Goal: Task Accomplishment & Management: Use online tool/utility

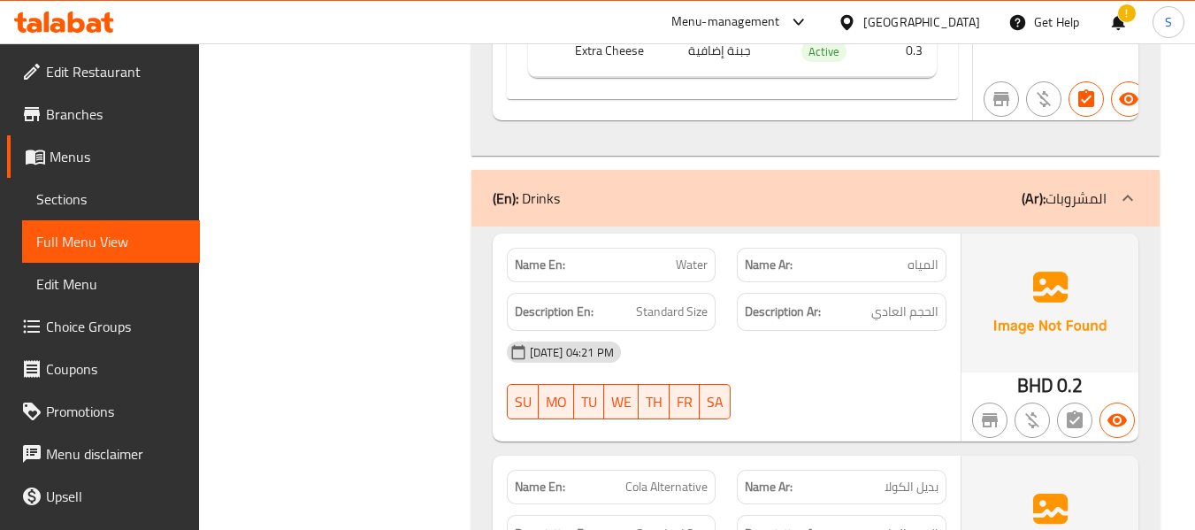
scroll to position [26275, 0]
click at [941, 15] on div "[GEOGRAPHIC_DATA]" at bounding box center [921, 21] width 117 height 19
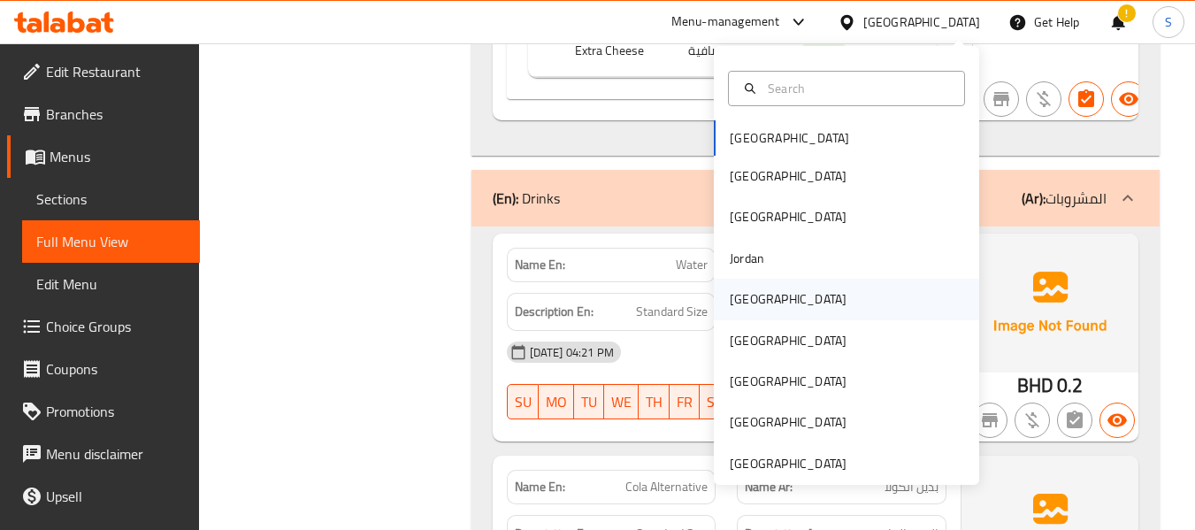
click at [747, 308] on div "[GEOGRAPHIC_DATA]" at bounding box center [788, 298] width 117 height 19
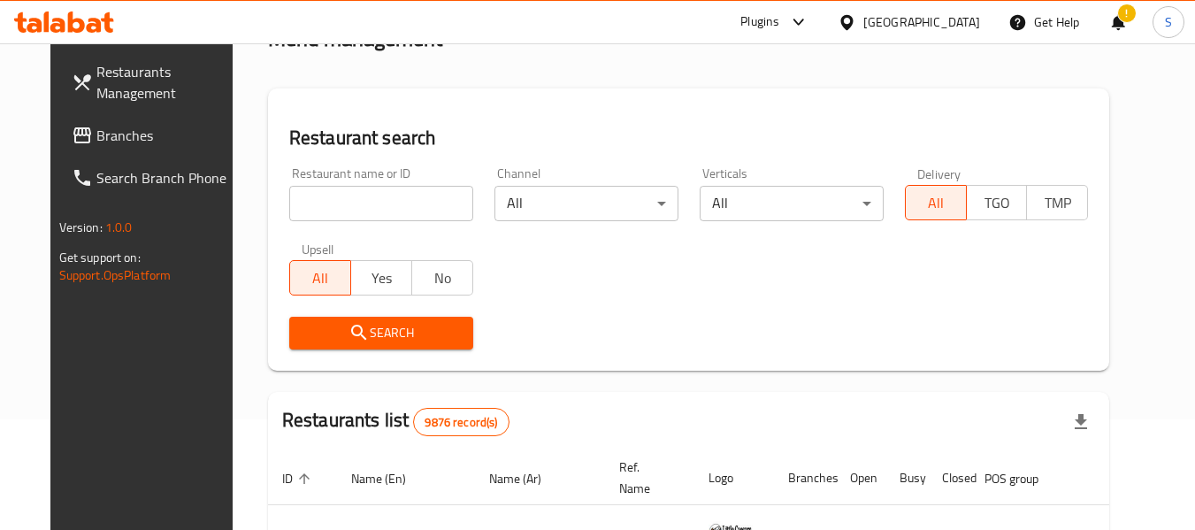
scroll to position [13, 0]
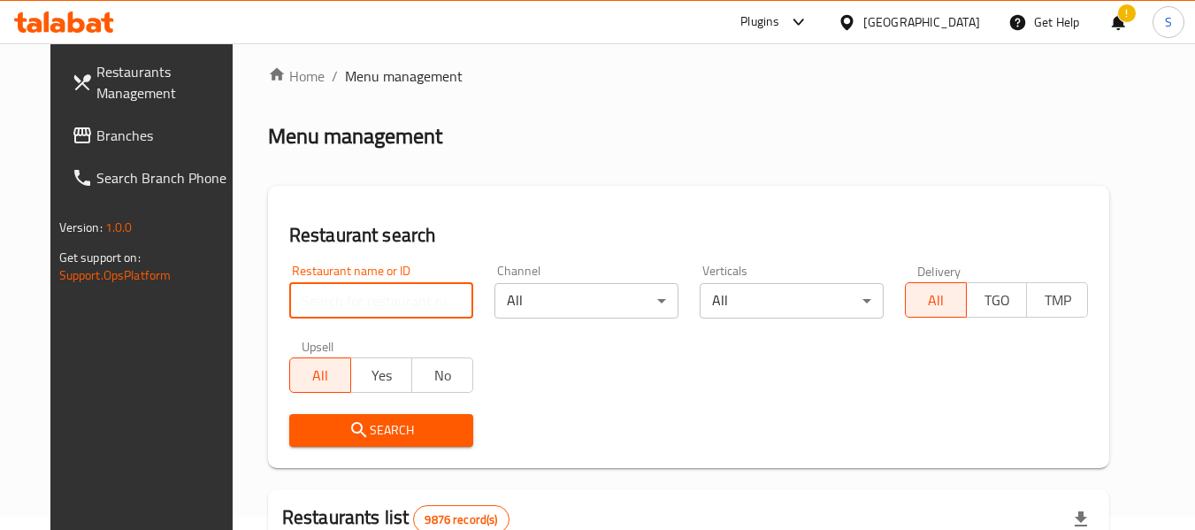
paste input "705139"
type input "705139"
click button "Search" at bounding box center [381, 430] width 184 height 33
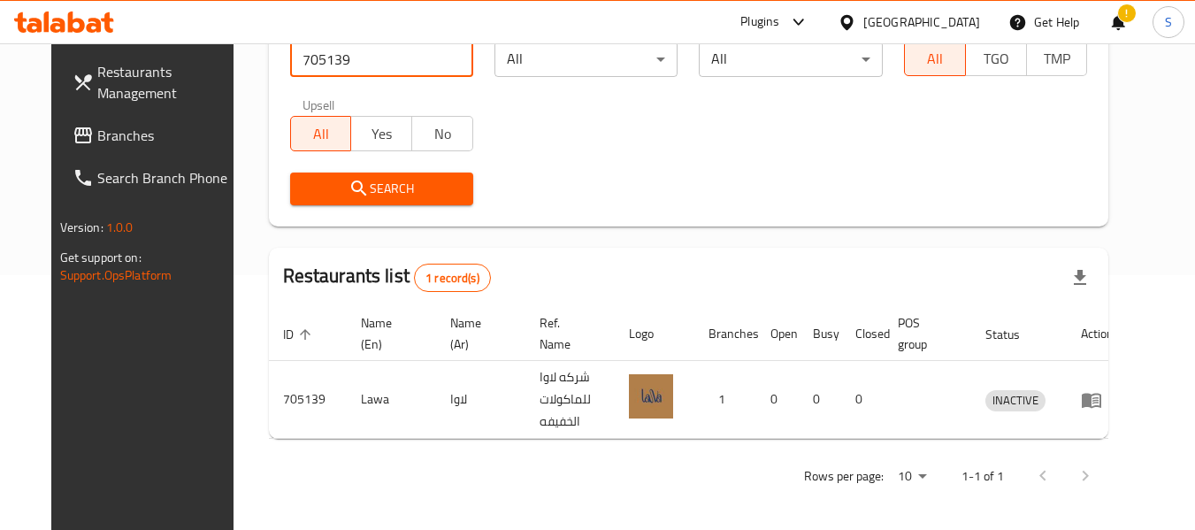
scroll to position [259, 0]
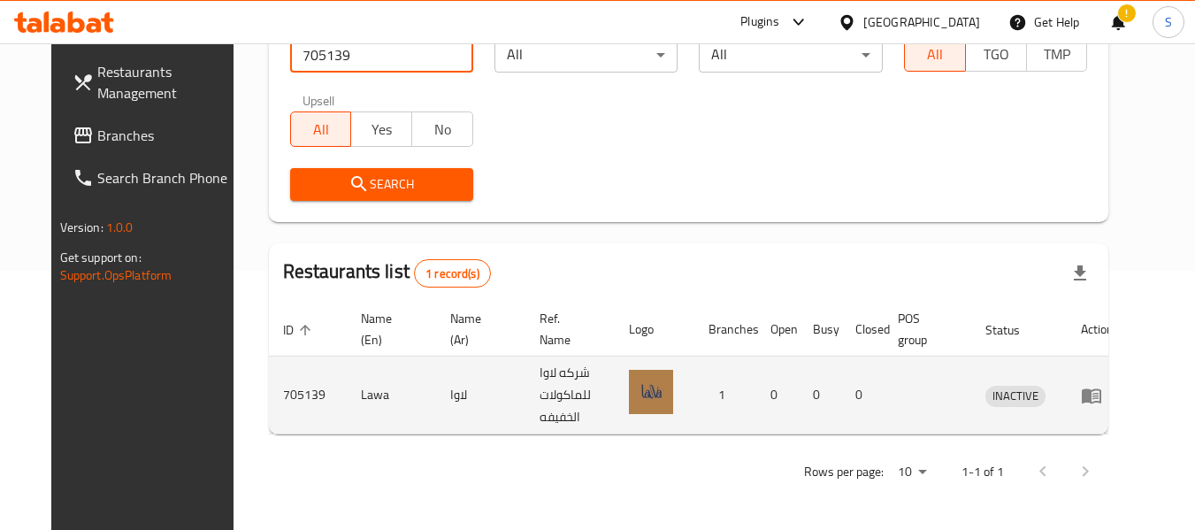
click at [1102, 394] on icon "enhanced table" at bounding box center [1091, 395] width 21 height 21
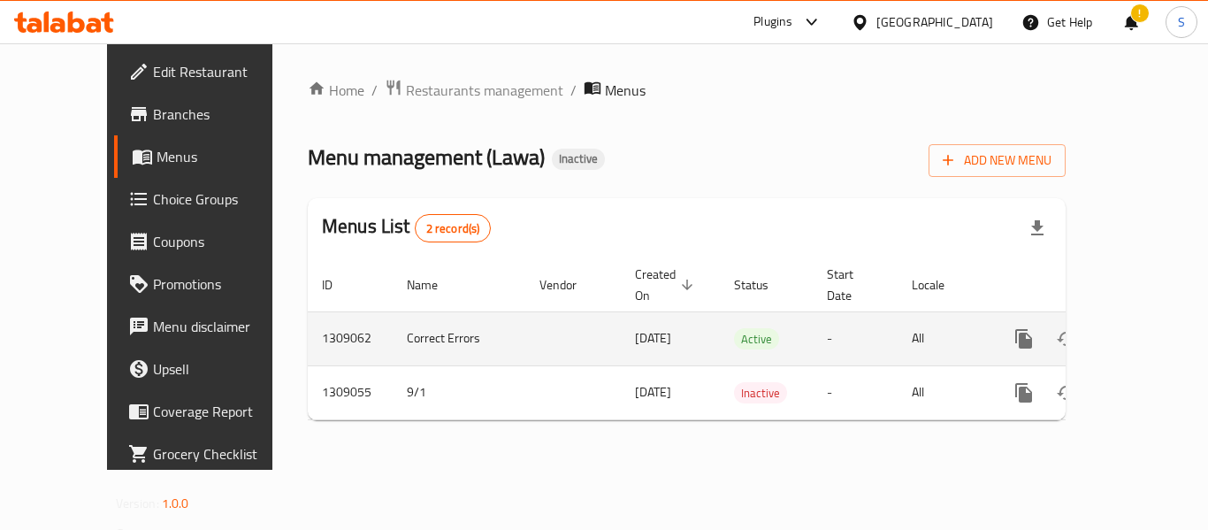
click at [1141, 328] on icon "enhanced table" at bounding box center [1151, 338] width 21 height 21
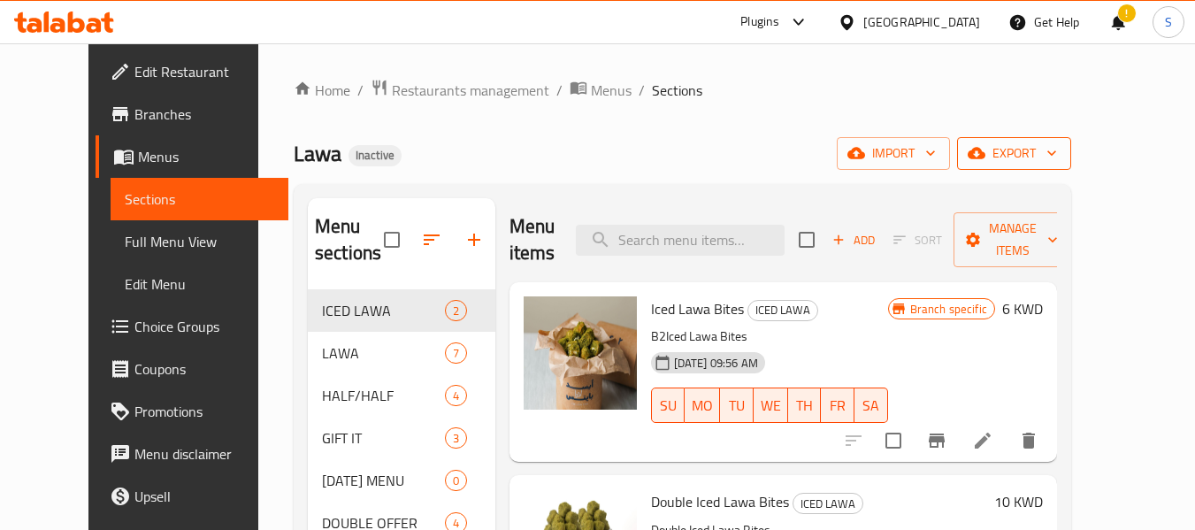
click at [1057, 143] on span "export" at bounding box center [1014, 153] width 86 height 22
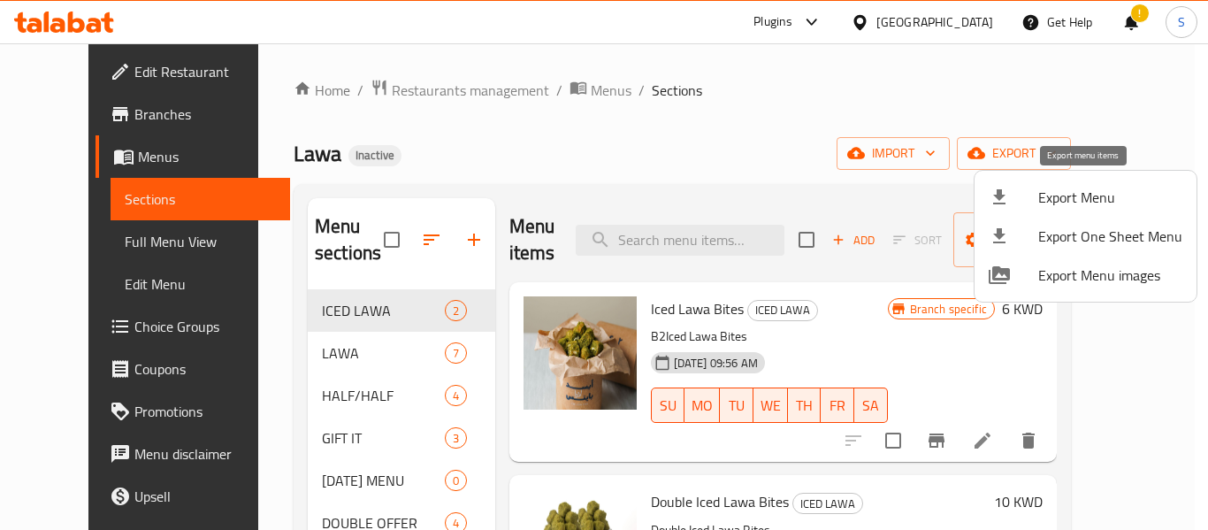
click at [1073, 190] on span "Export Menu" at bounding box center [1110, 197] width 144 height 21
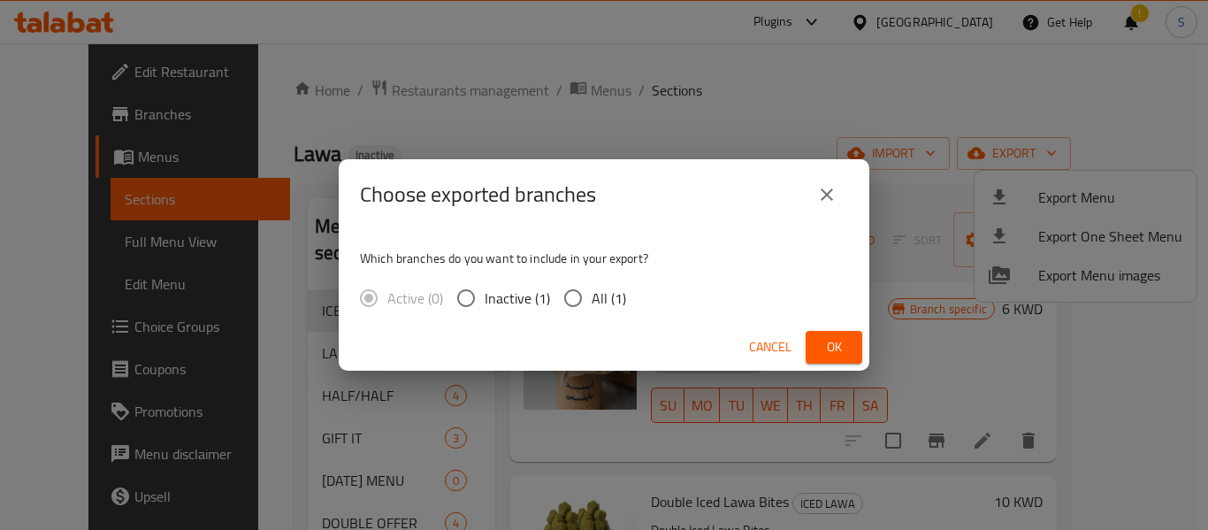
click at [584, 297] on input "All (1)" at bounding box center [572, 297] width 37 height 37
radio input "true"
click at [834, 339] on span "Ok" at bounding box center [834, 347] width 28 height 22
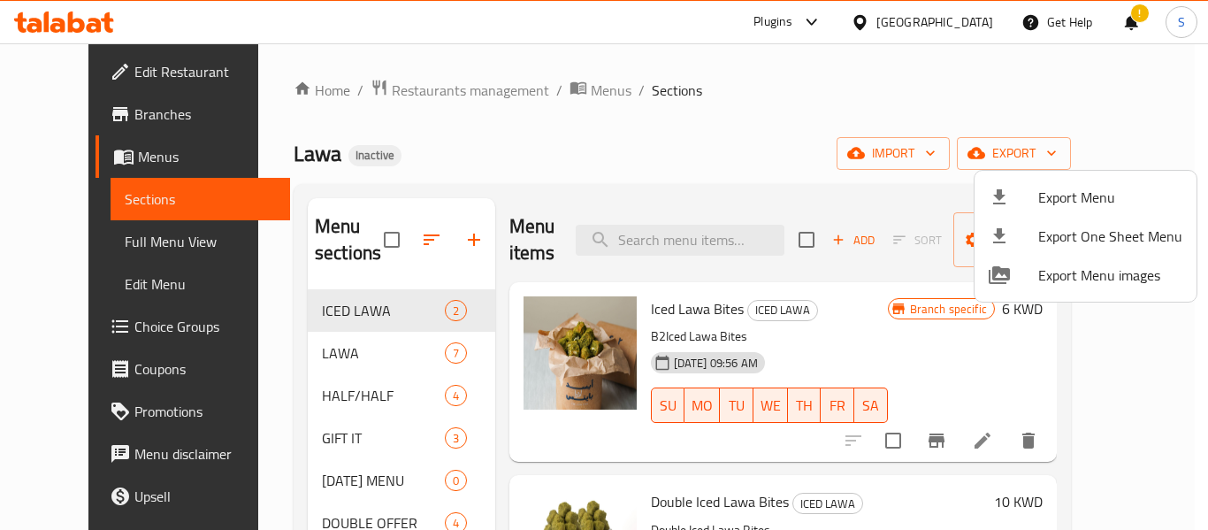
click at [136, 81] on div at bounding box center [604, 265] width 1208 height 530
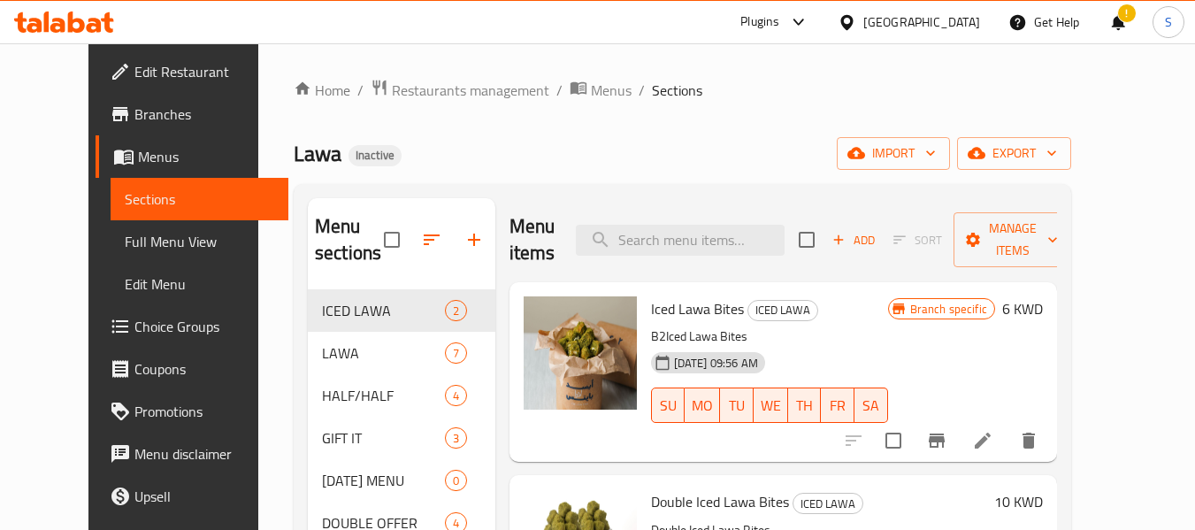
click at [134, 76] on span "Edit Restaurant" at bounding box center [204, 71] width 140 height 21
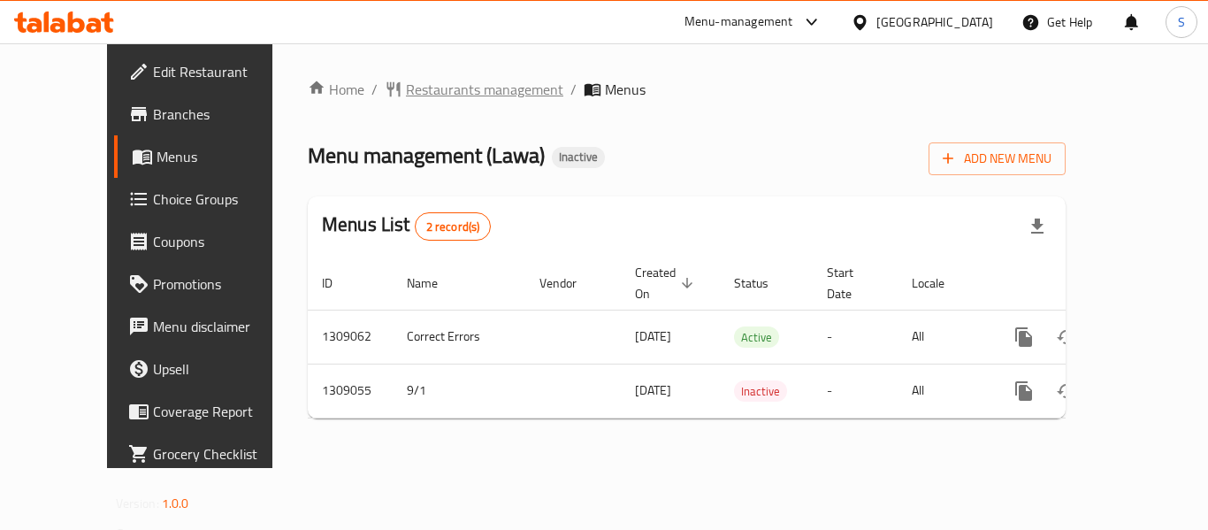
click at [406, 87] on span "Restaurants management" at bounding box center [484, 89] width 157 height 21
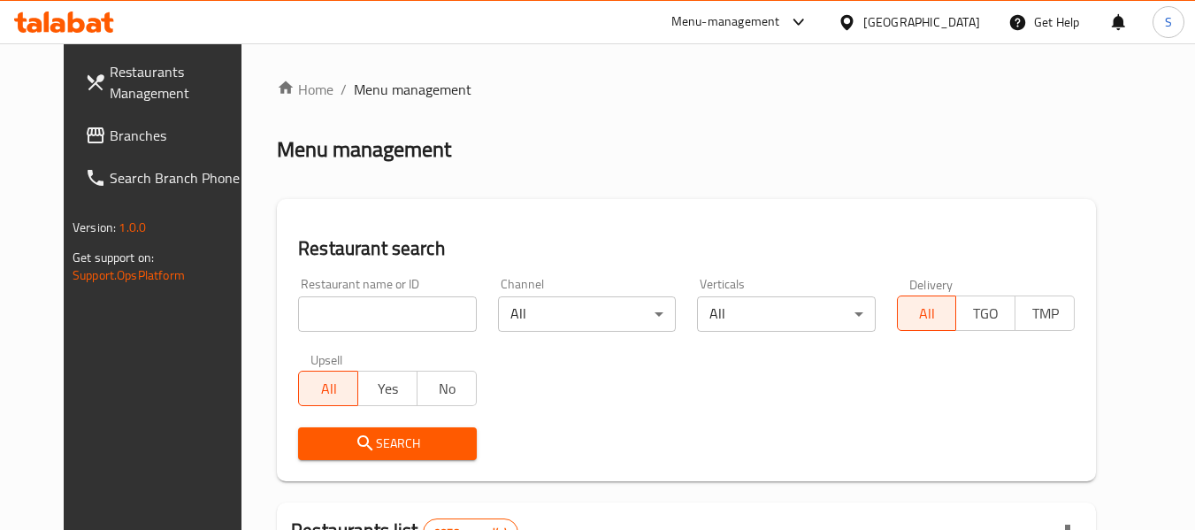
click at [435, 293] on div "Restaurant name or ID Restaurant name or ID" at bounding box center [387, 305] width 178 height 54
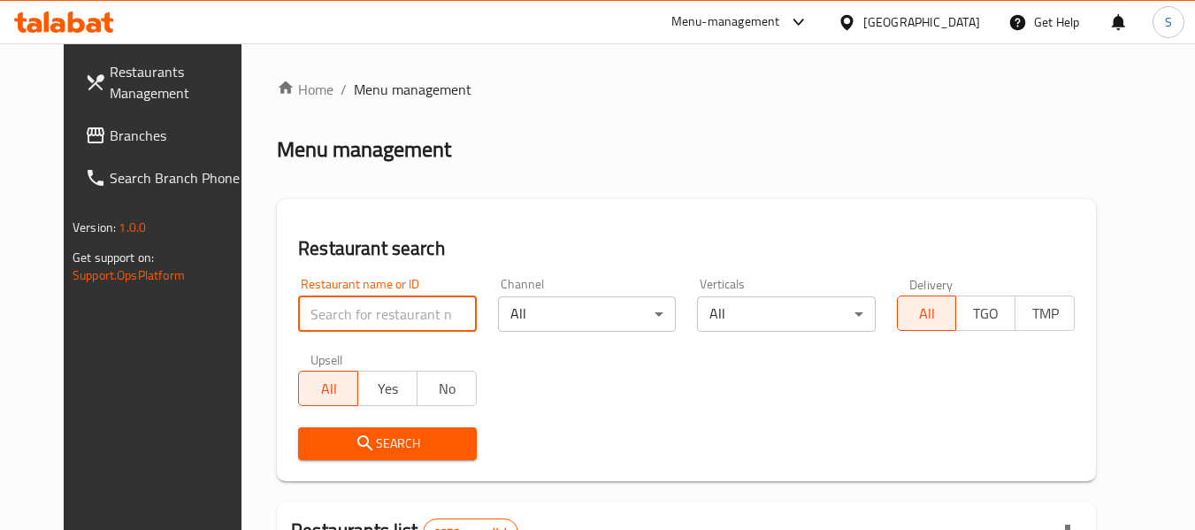
click at [420, 300] on input "search" at bounding box center [387, 313] width 178 height 35
paste input "679554"
type input "679554"
click button "Search" at bounding box center [387, 443] width 178 height 33
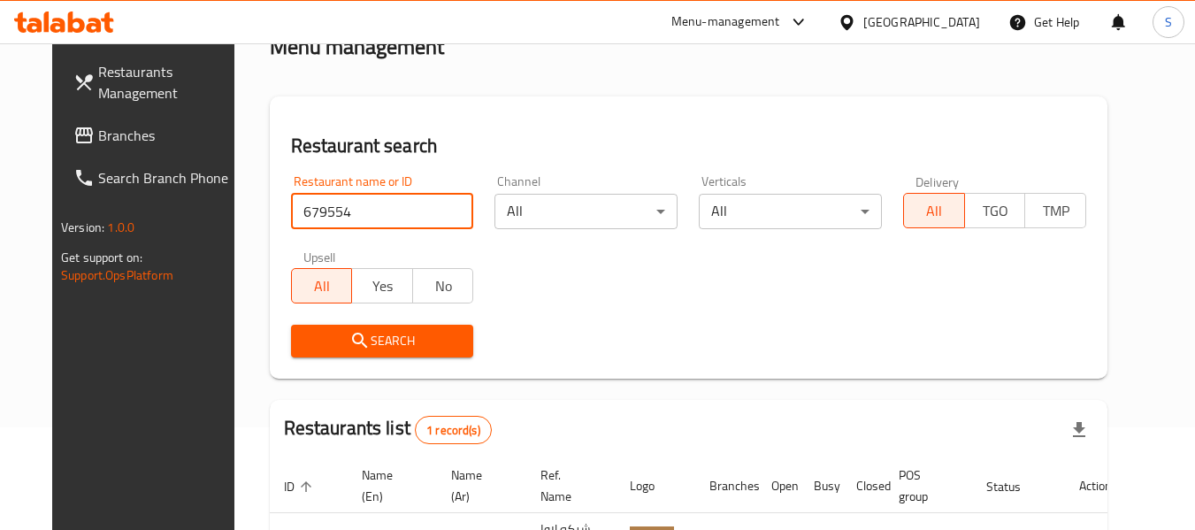
scroll to position [237, 0]
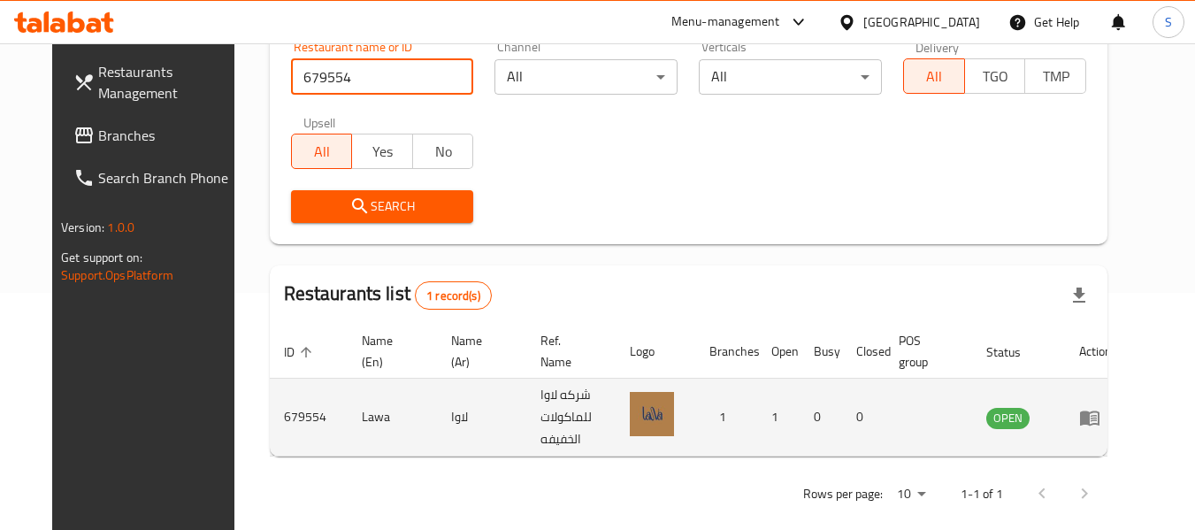
click at [1096, 418] on icon "enhanced table" at bounding box center [1093, 418] width 6 height 7
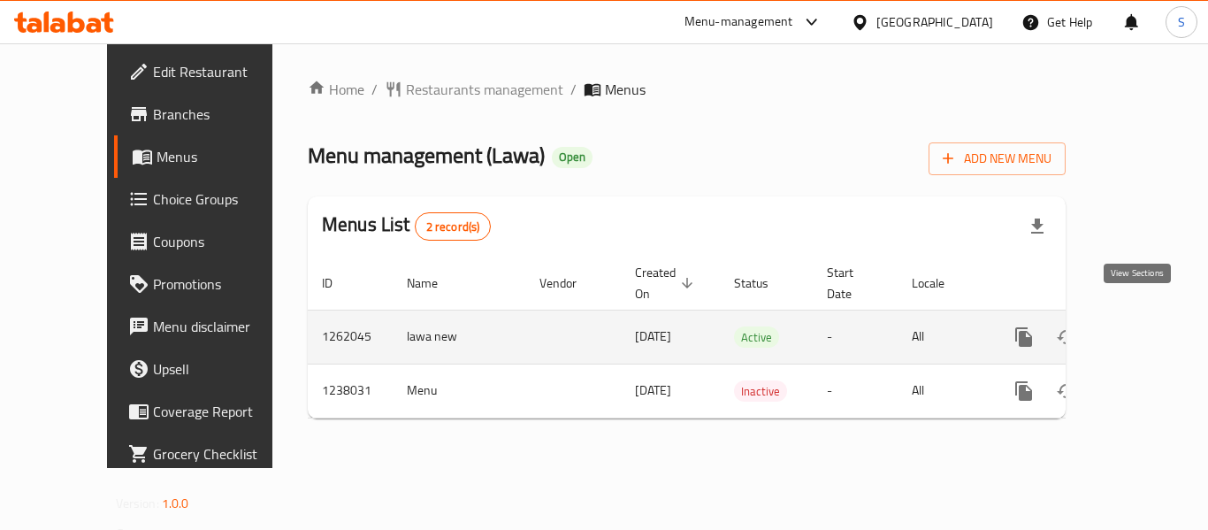
click at [1143, 329] on icon "enhanced table" at bounding box center [1151, 337] width 16 height 16
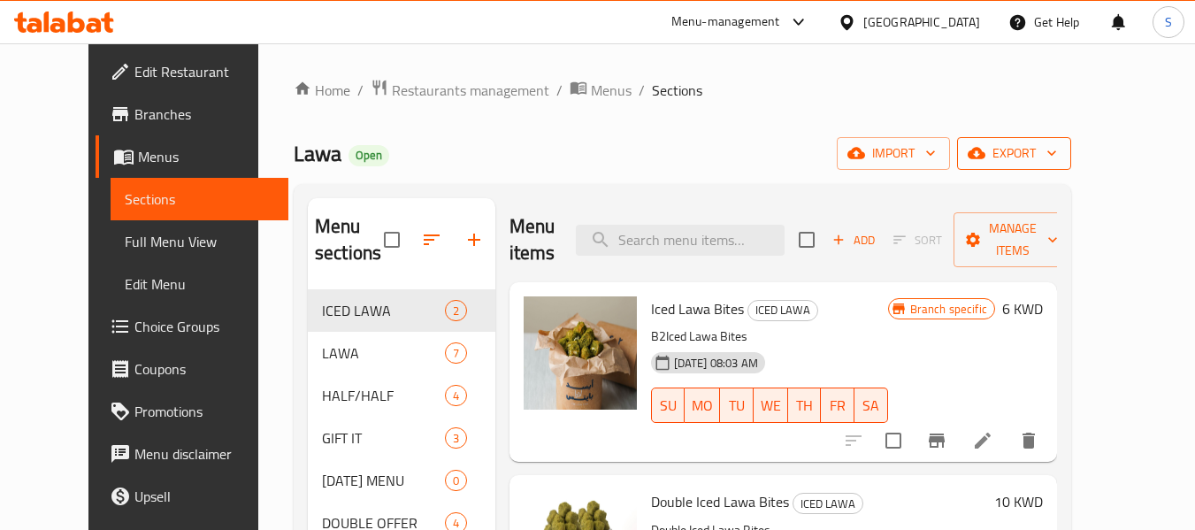
click at [1057, 154] on span "export" at bounding box center [1014, 153] width 86 height 22
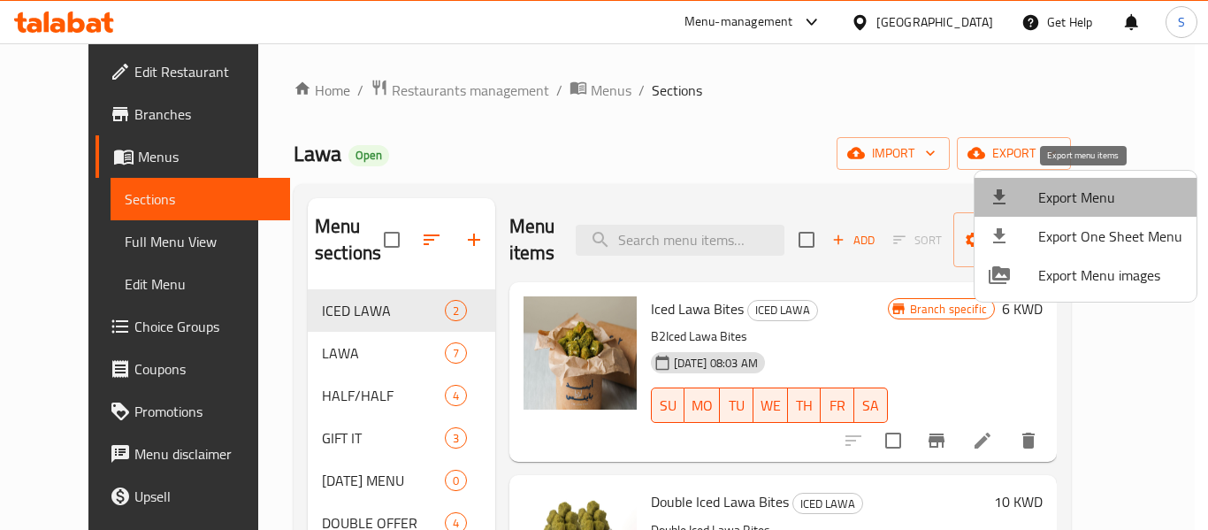
click at [1095, 197] on span "Export Menu" at bounding box center [1110, 197] width 144 height 21
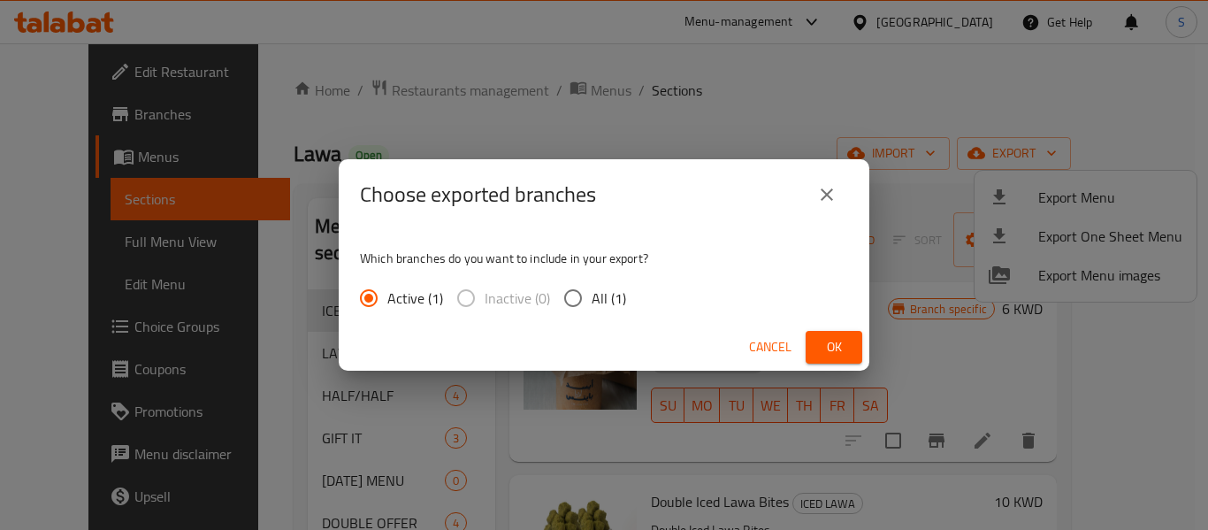
click at [612, 305] on span "All (1)" at bounding box center [609, 297] width 34 height 21
click at [592, 305] on input "All (1)" at bounding box center [572, 297] width 37 height 37
radio input "true"
click at [845, 348] on span "Ok" at bounding box center [834, 347] width 28 height 22
